Goal: Task Accomplishment & Management: Manage account settings

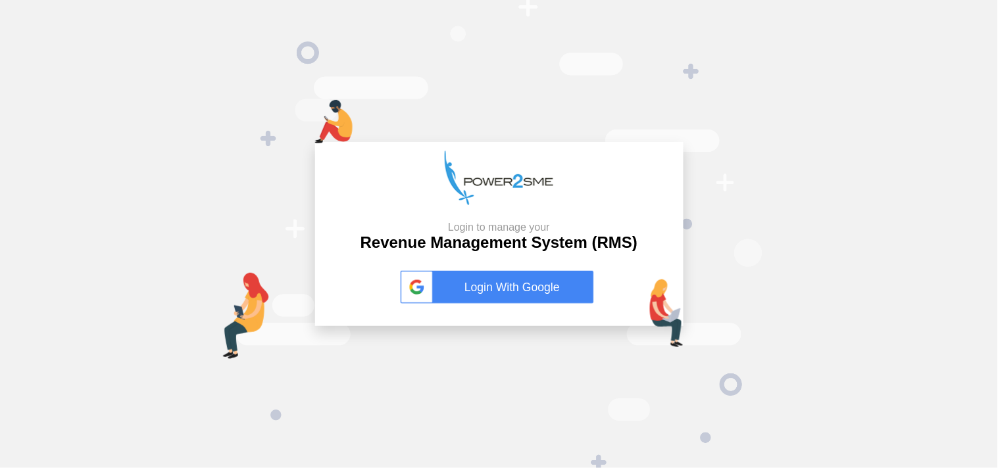
click at [518, 288] on link "Login With Google" at bounding box center [499, 287] width 197 height 33
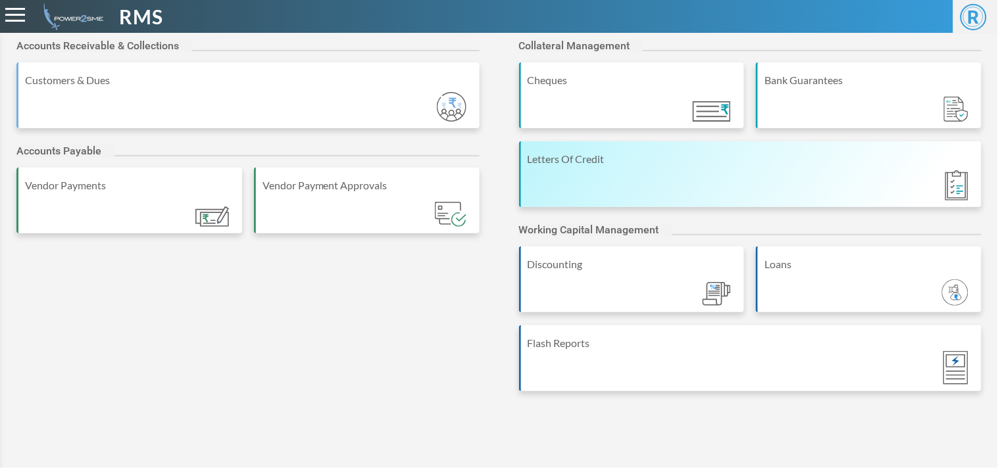
click at [616, 156] on div "Letters Of Credit" at bounding box center [752, 159] width 448 height 16
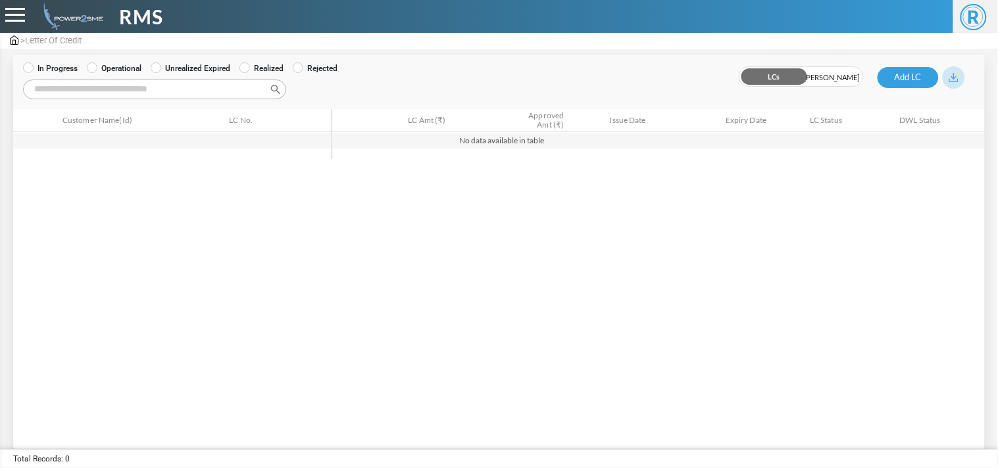
click at [13, 36] on img at bounding box center [14, 40] width 9 height 9
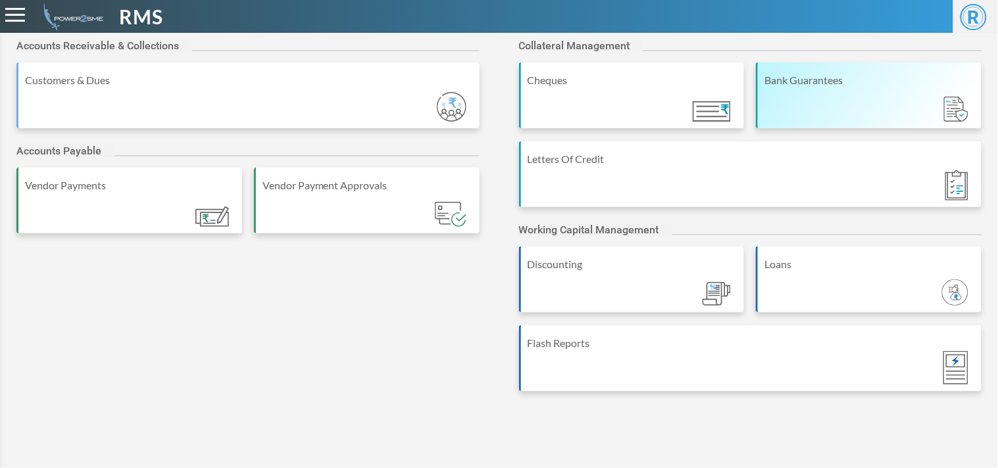
click at [893, 86] on div "Bank Guarantees" at bounding box center [869, 80] width 210 height 16
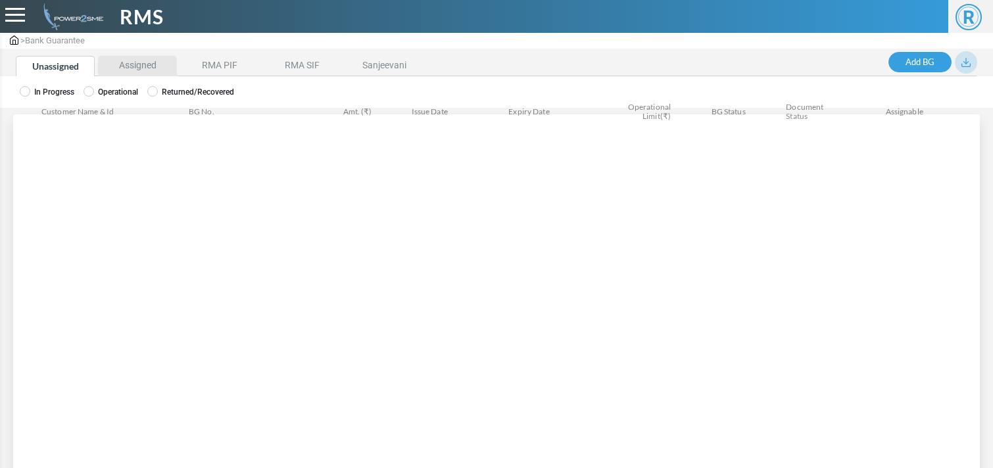
click at [140, 71] on li "Assigned" at bounding box center [137, 66] width 79 height 20
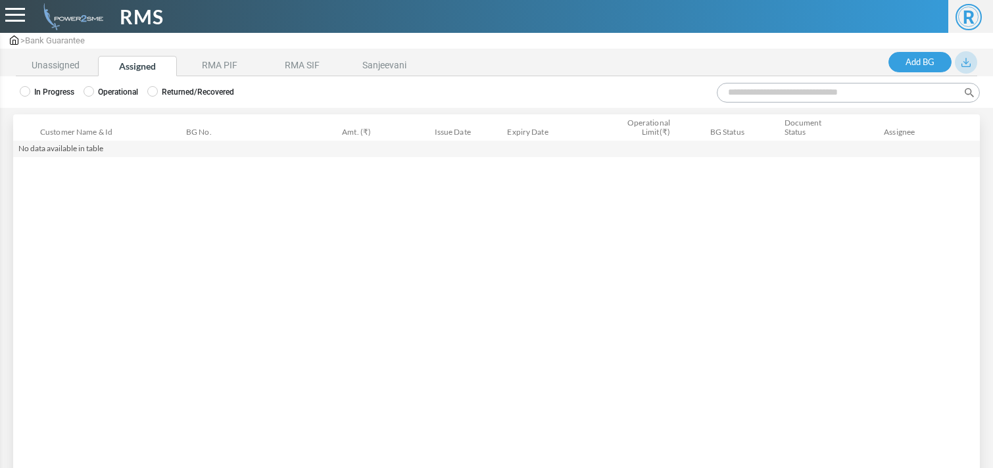
click at [122, 89] on label "Operational" at bounding box center [111, 92] width 55 height 12
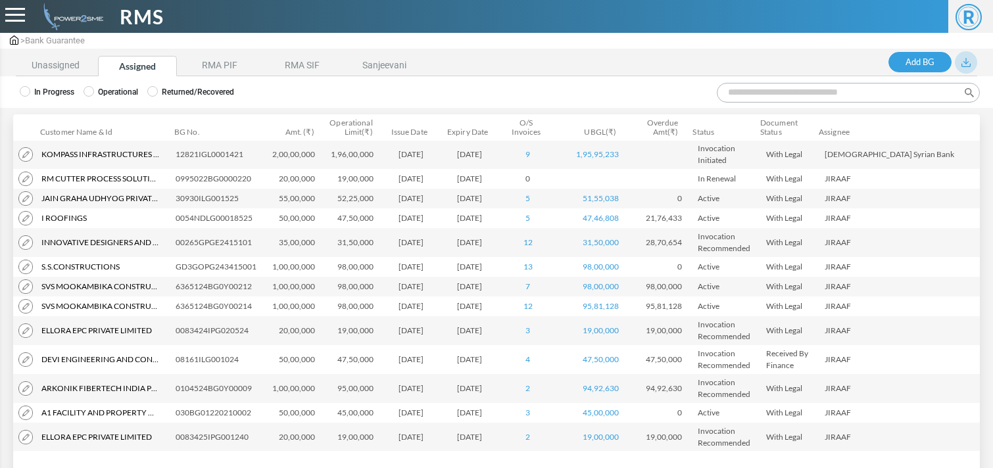
click at [889, 87] on input "Search:" at bounding box center [848, 93] width 263 height 20
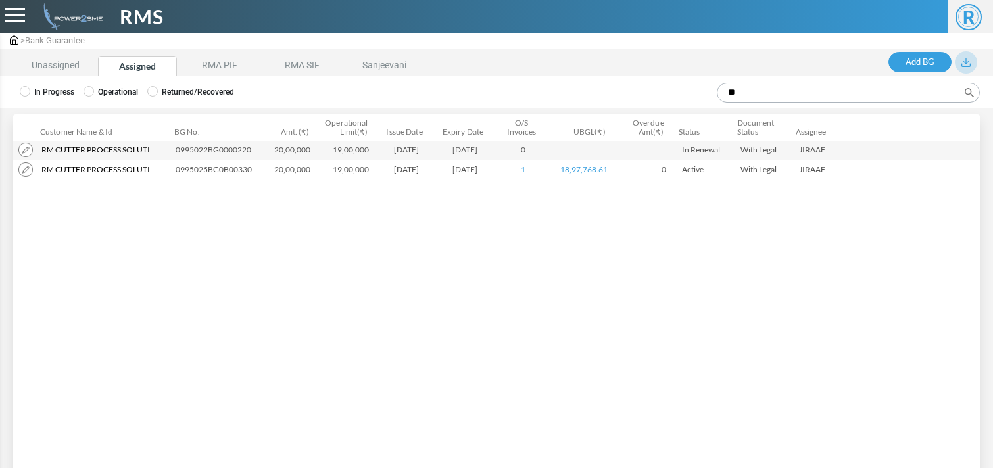
type input "**"
click at [22, 147] on img at bounding box center [25, 150] width 14 height 14
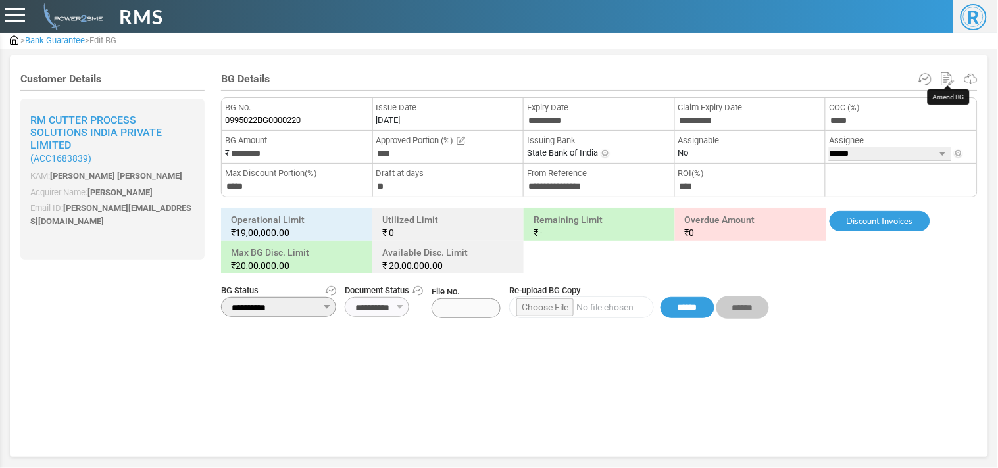
click at [948, 83] on img at bounding box center [947, 78] width 13 height 13
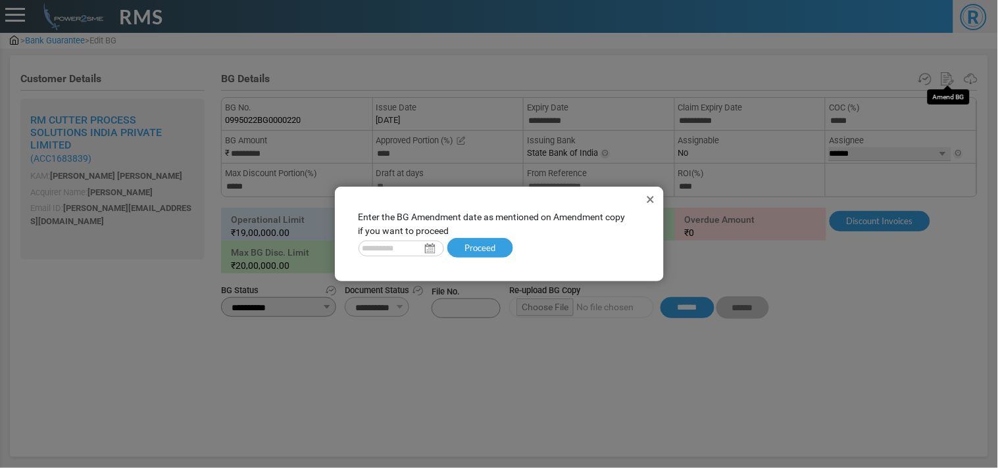
click at [384, 257] on div "Enter the BG Amendment date as mentioned on Amendment copy if you want to proce…" at bounding box center [499, 234] width 303 height 68
click at [382, 252] on input "text" at bounding box center [401, 249] width 86 height 16
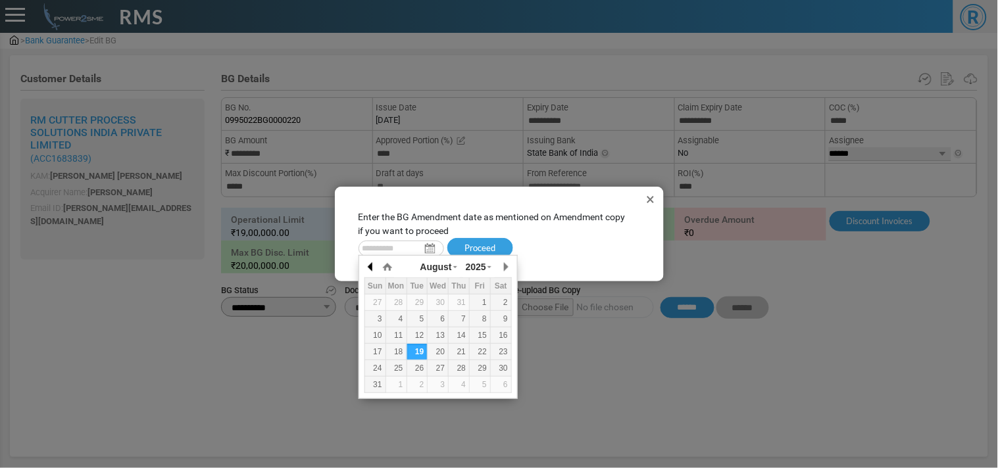
click at [368, 264] on button "button" at bounding box center [370, 267] width 13 height 20
click at [504, 266] on button "button" at bounding box center [505, 267] width 13 height 20
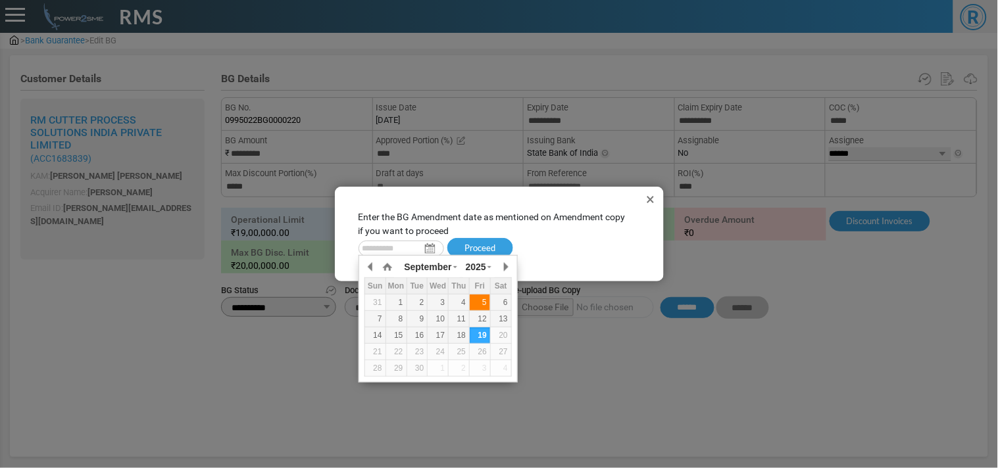
click at [475, 307] on div "5" at bounding box center [480, 303] width 20 height 12
type input "**********"
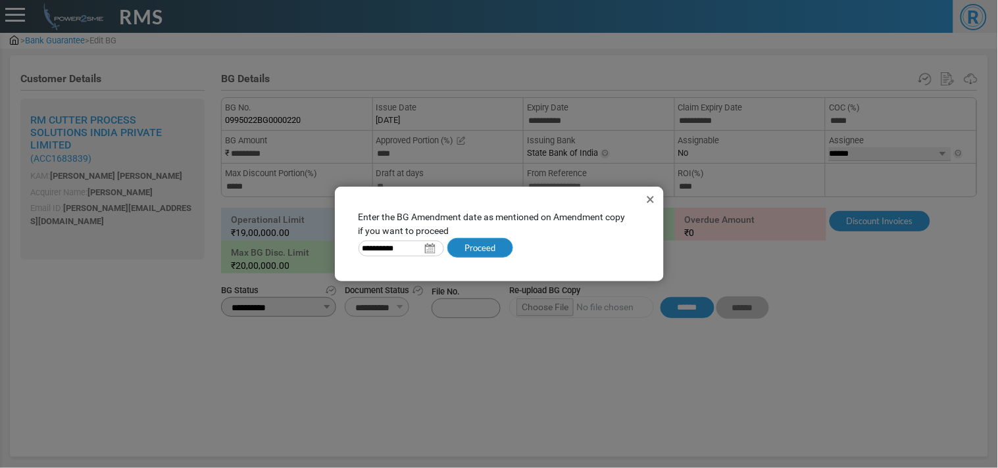
click at [476, 242] on button "Proceed" at bounding box center [480, 248] width 66 height 20
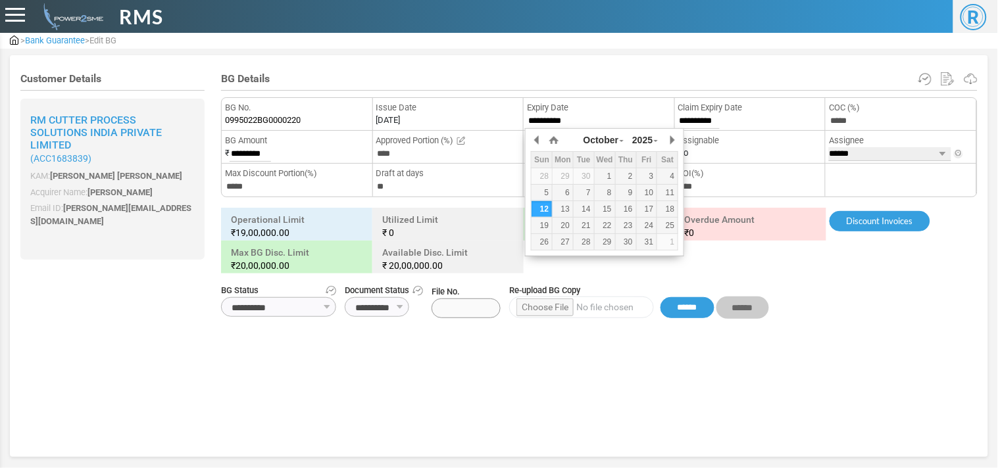
click at [554, 116] on input "**********" at bounding box center [547, 121] width 41 height 15
click at [673, 136] on button "button" at bounding box center [671, 140] width 13 height 20
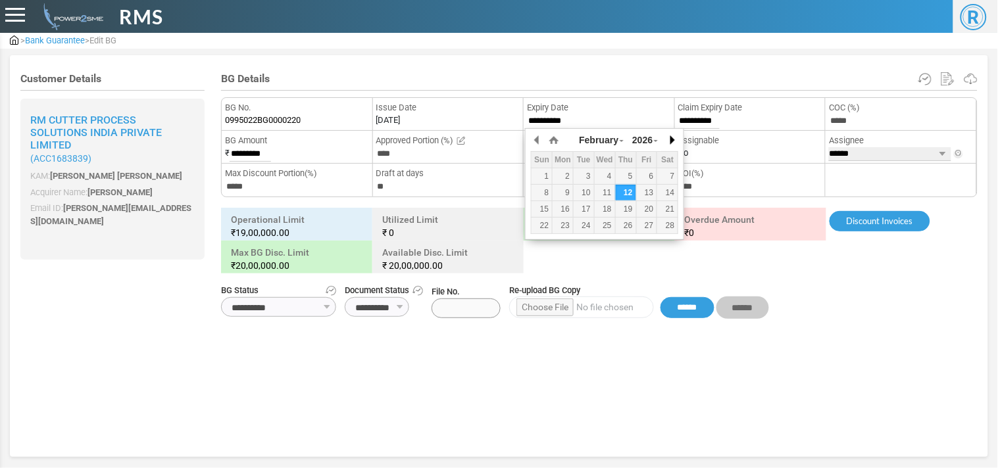
click at [673, 136] on button "button" at bounding box center [671, 140] width 13 height 20
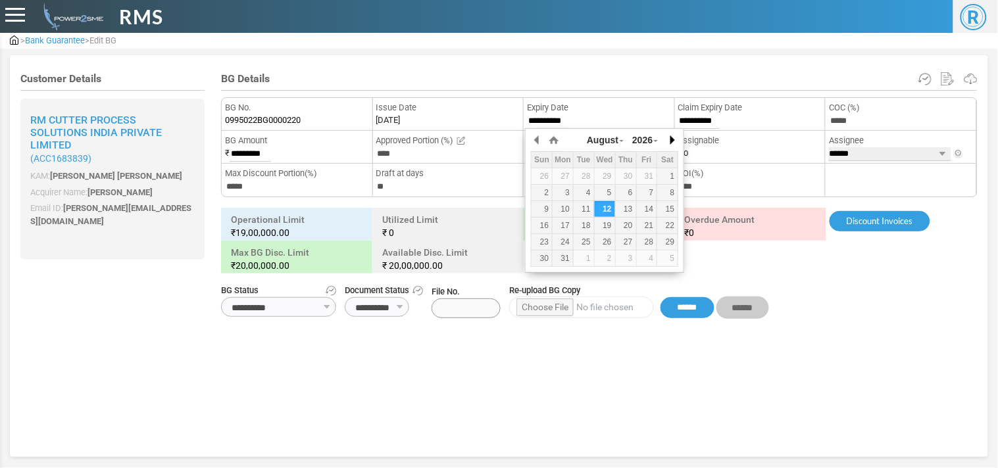
click at [673, 136] on button "button" at bounding box center [671, 140] width 13 height 20
click at [568, 257] on div "31" at bounding box center [563, 259] width 20 height 12
type input "**********"
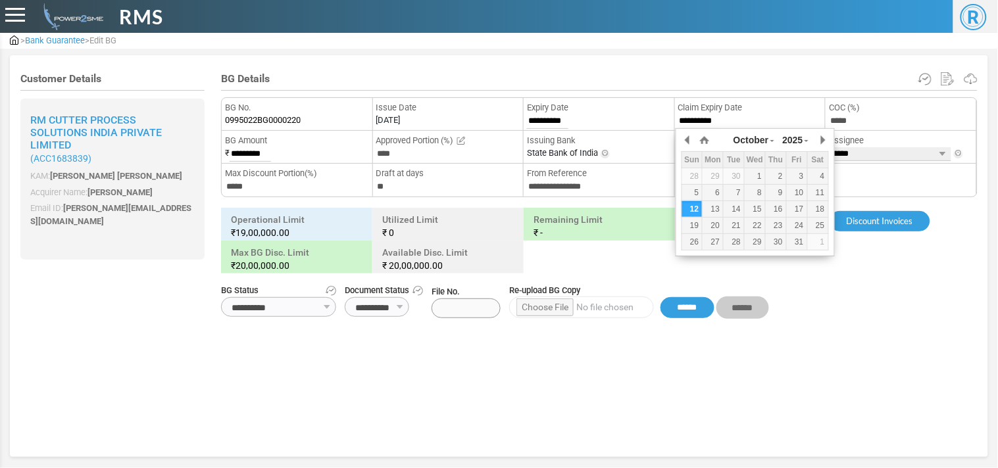
click at [702, 127] on input "**********" at bounding box center [698, 121] width 41 height 15
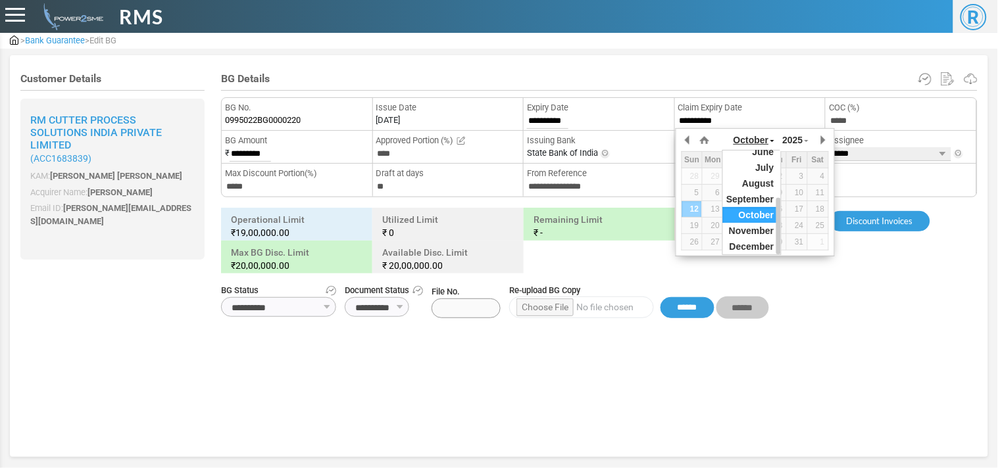
click at [760, 138] on span "October" at bounding box center [751, 140] width 36 height 11
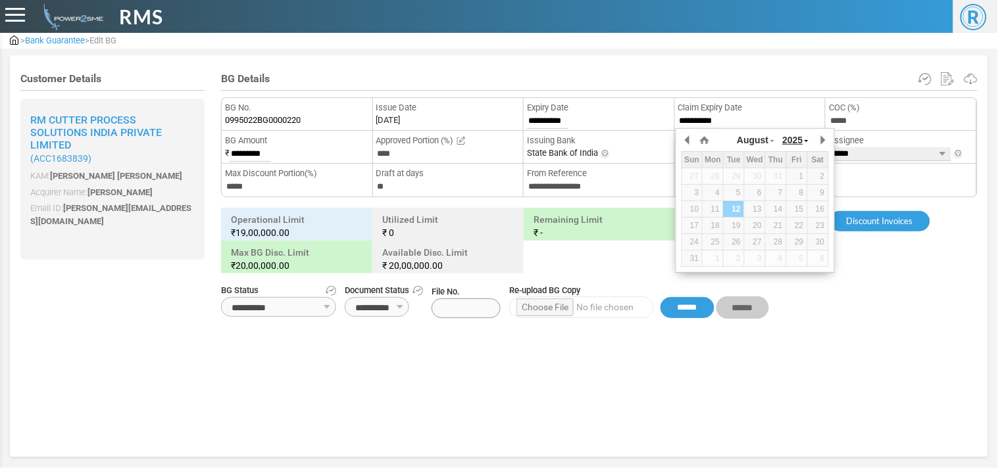
click at [808, 141] on icon at bounding box center [806, 141] width 6 height 13
click at [716, 264] on div "31" at bounding box center [712, 259] width 20 height 12
type input "**********"
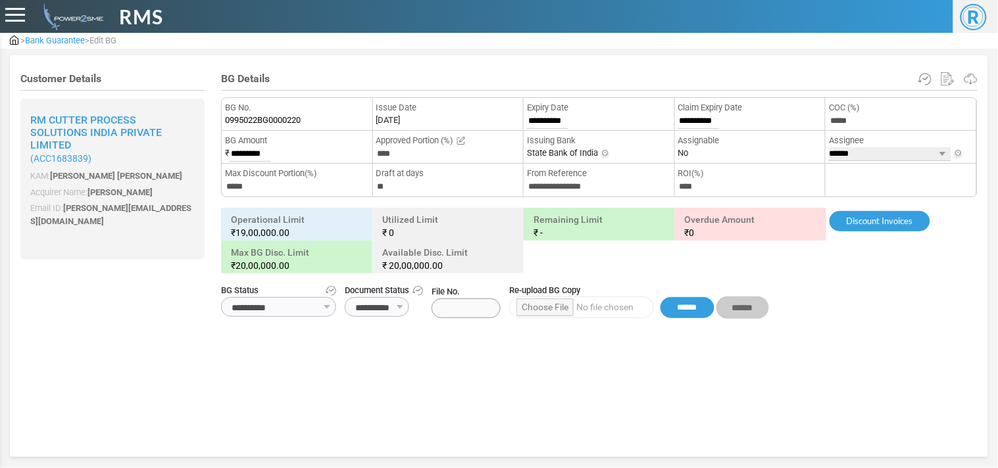
click at [561, 305] on input "file" at bounding box center [581, 308] width 145 height 22
click at [571, 307] on input "file" at bounding box center [581, 308] width 145 height 22
type input "**********"
click at [682, 312] on input "******" at bounding box center [687, 307] width 54 height 21
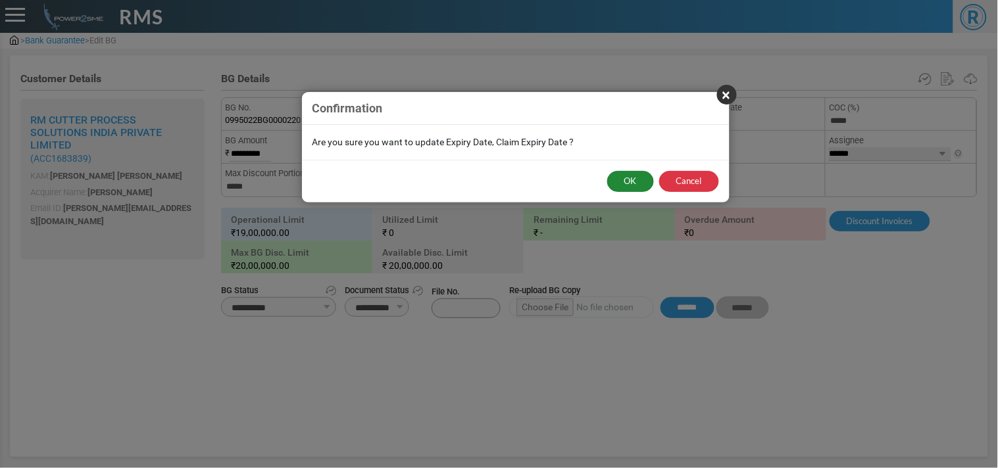
click at [634, 181] on button "OK" at bounding box center [630, 181] width 47 height 21
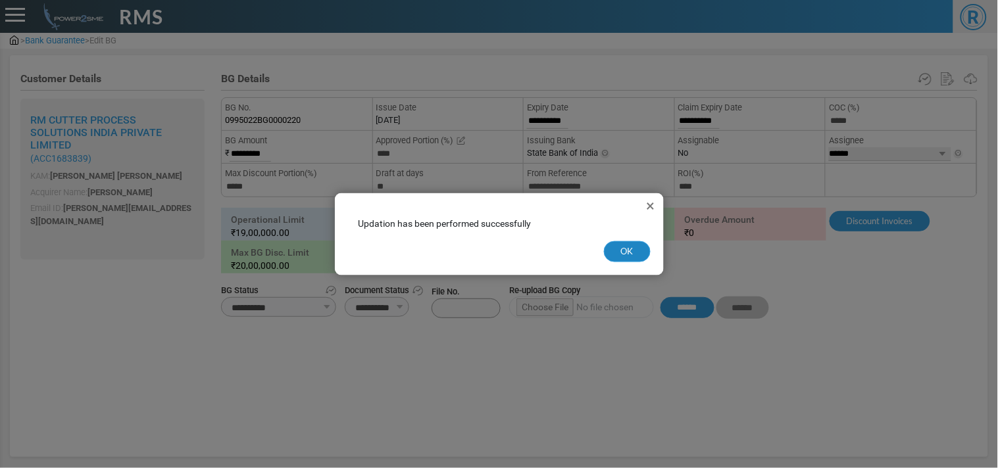
click at [627, 245] on button "OK" at bounding box center [627, 251] width 47 height 21
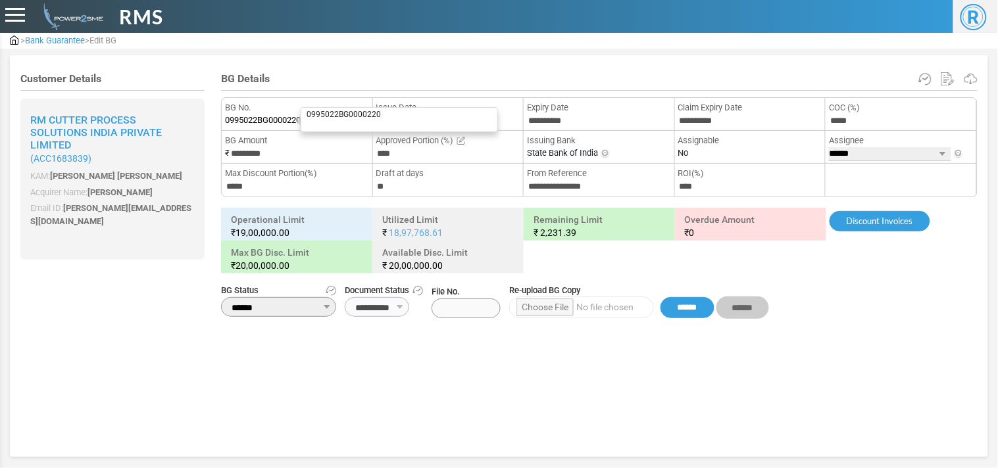
click at [267, 119] on span "0995022BG0000220" at bounding box center [263, 120] width 76 height 13
copy span "0995022BG0000220"
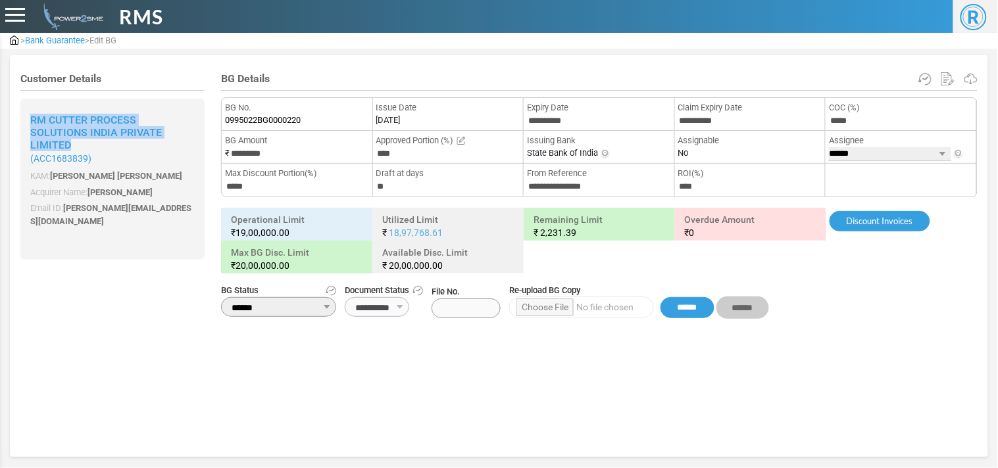
drag, startPoint x: 103, startPoint y: 145, endPoint x: 23, endPoint y: 122, distance: 83.3
click at [23, 122] on div "Rm Cutter Process Solutions India Private Limited ( ACC1683839 ) KAM: [PERSON_N…" at bounding box center [112, 179] width 184 height 161
copy span "Rm Cutter Process Solutions India Private Limited"
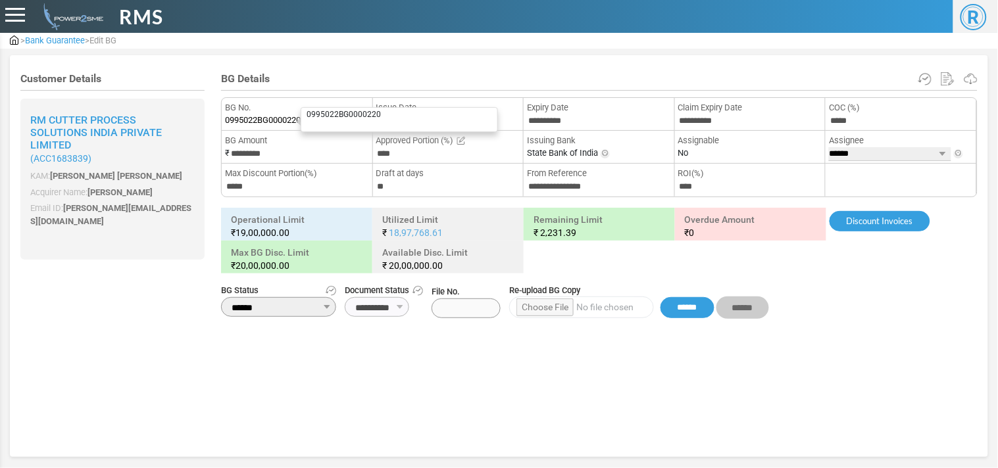
click at [301, 117] on div "0995022BG0000220" at bounding box center [399, 119] width 197 height 25
click at [301, 119] on div "0995022BG0000220" at bounding box center [399, 119] width 197 height 25
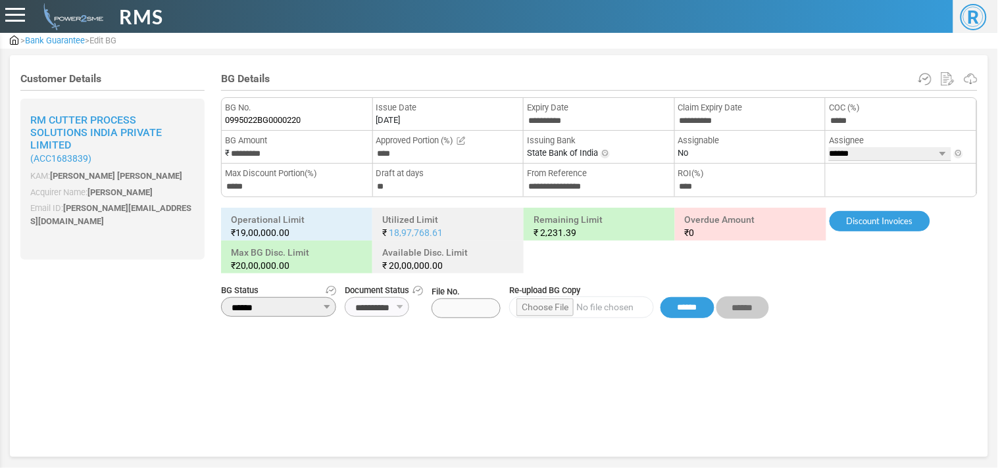
click at [294, 103] on span "BG No." at bounding box center [297, 107] width 144 height 13
drag, startPoint x: 294, startPoint y: 103, endPoint x: 296, endPoint y: 122, distance: 19.2
click at [296, 122] on li "BG No. 0995022BG0000220 0995022BG0000220" at bounding box center [297, 114] width 151 height 33
click at [296, 122] on span "0995022BG0000220" at bounding box center [263, 120] width 76 height 13
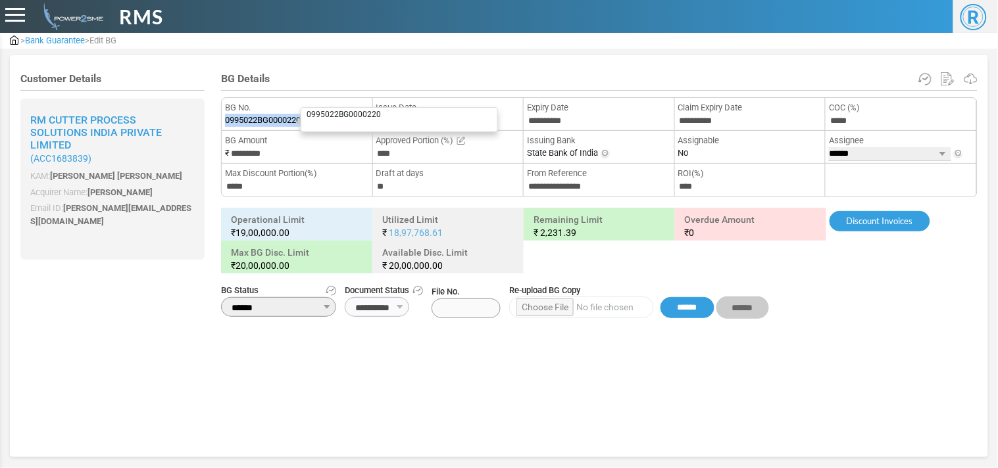
click at [296, 122] on span "0995022BG0000220" at bounding box center [263, 120] width 76 height 13
drag, startPoint x: 296, startPoint y: 122, endPoint x: 353, endPoint y: 116, distance: 56.9
click at [301, 116] on label "0995022BG0000220 0995022BG0000220" at bounding box center [263, 120] width 76 height 13
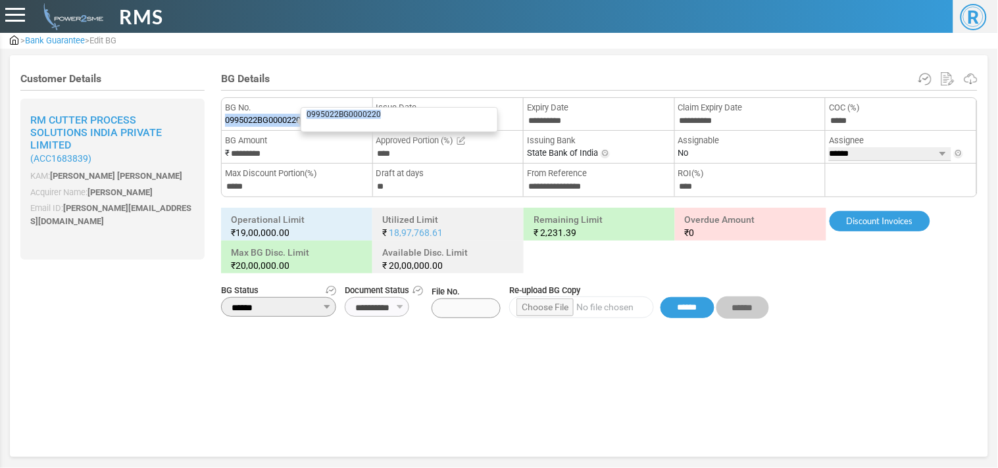
click at [353, 116] on p "0995022BG0000220" at bounding box center [399, 114] width 185 height 9
copy p "0995022BG0000220"
